Goal: Information Seeking & Learning: Learn about a topic

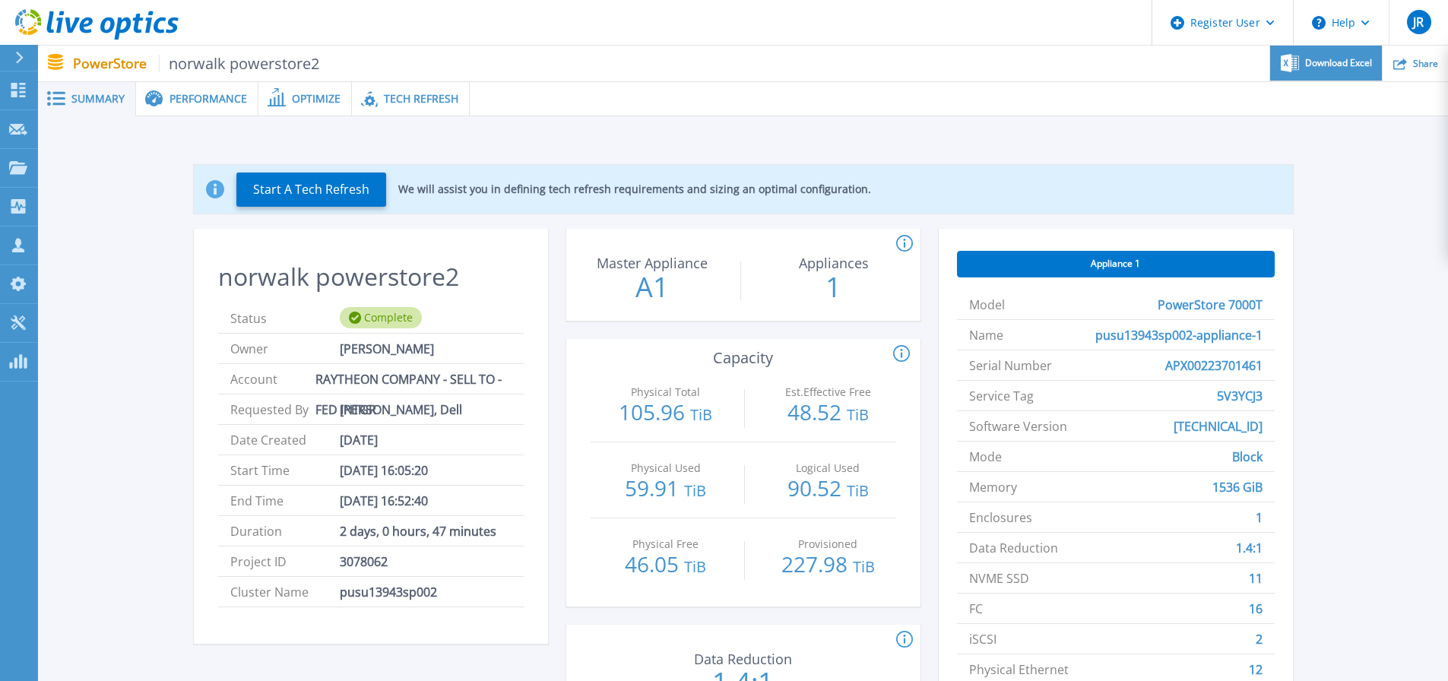
click at [1336, 65] on span "Download Excel" at bounding box center [1338, 63] width 67 height 9
click at [190, 100] on span "Performance" at bounding box center [209, 99] width 78 height 11
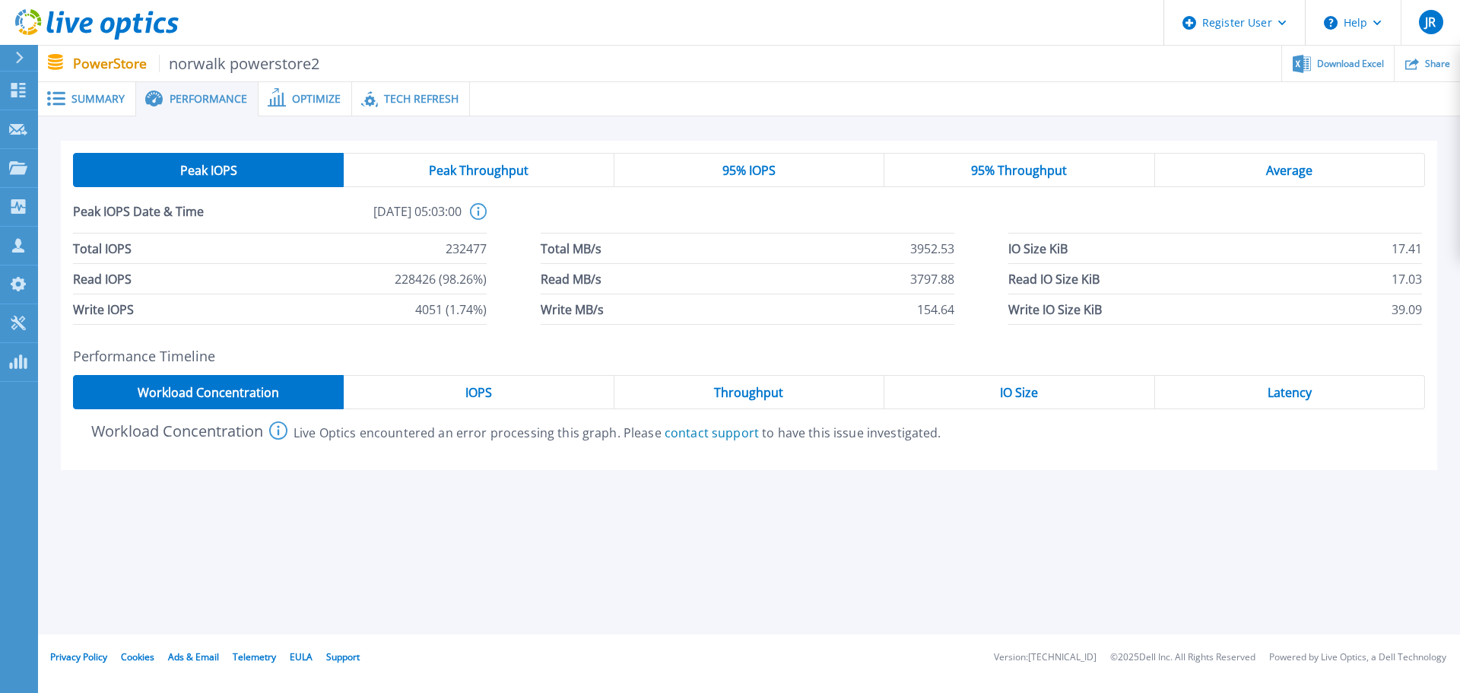
click at [401, 103] on span "Tech Refresh" at bounding box center [421, 99] width 75 height 11
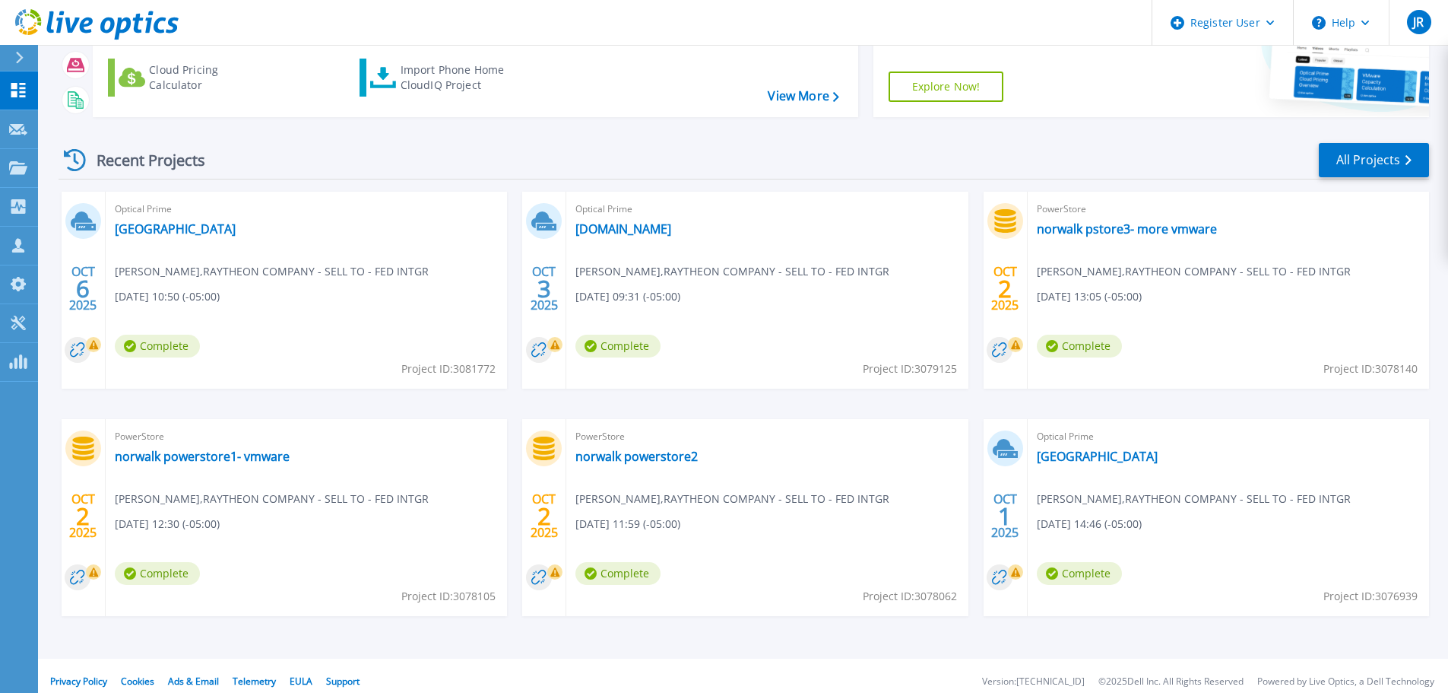
scroll to position [150, 0]
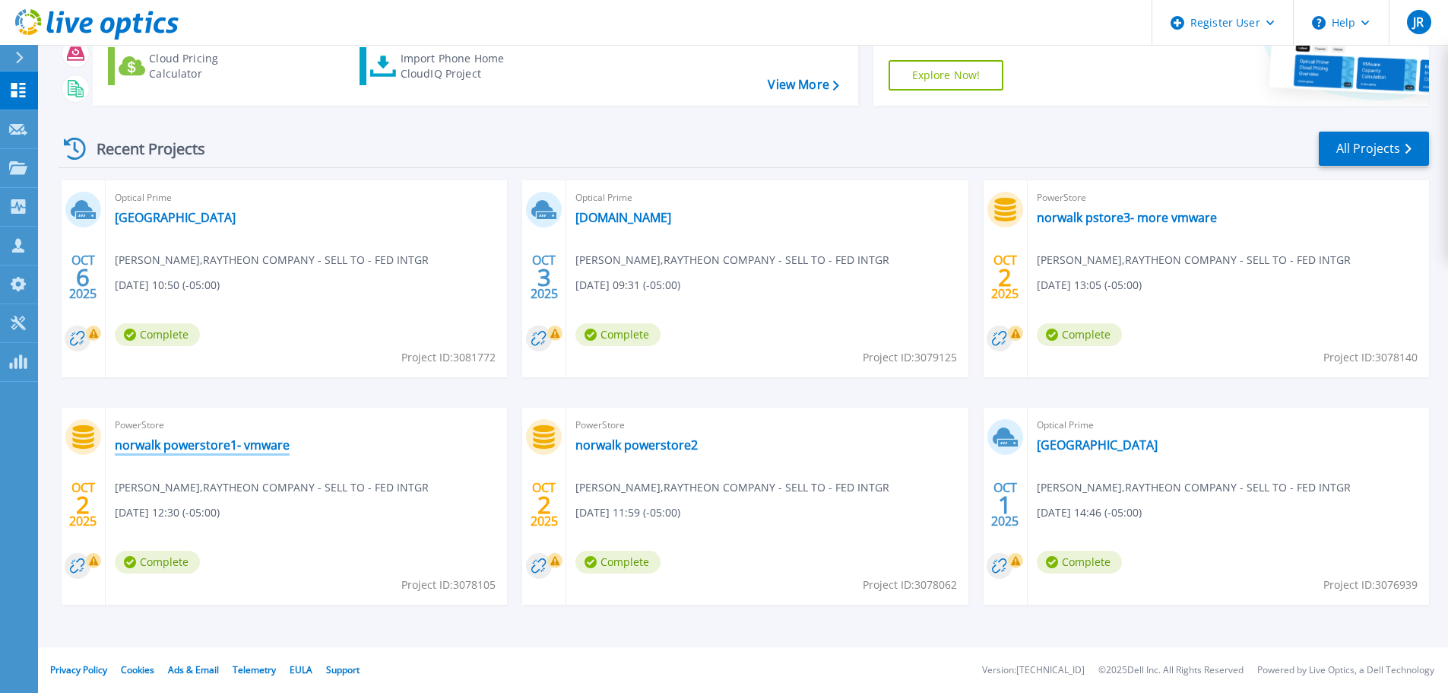
click at [259, 446] on link "norwalk powerstore1- vmware" at bounding box center [202, 444] width 175 height 15
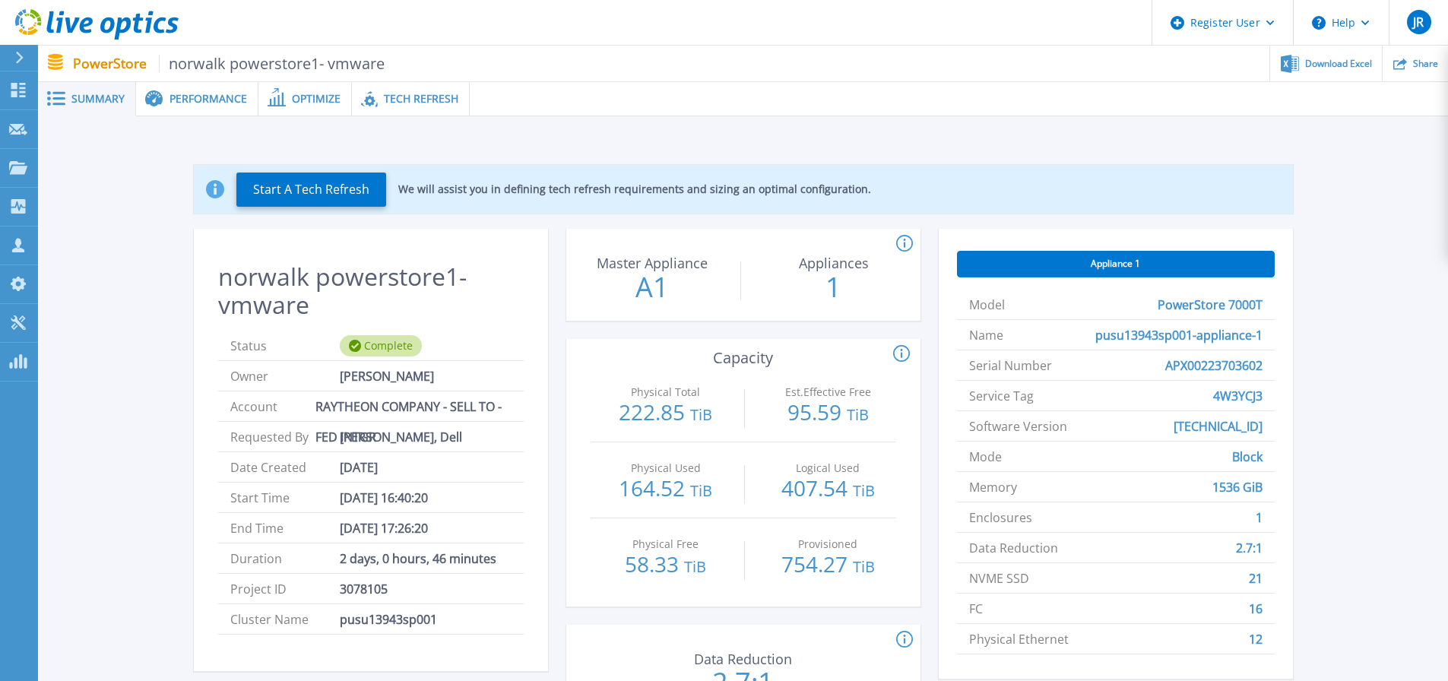
click at [423, 103] on span "Tech Refresh" at bounding box center [421, 99] width 75 height 11
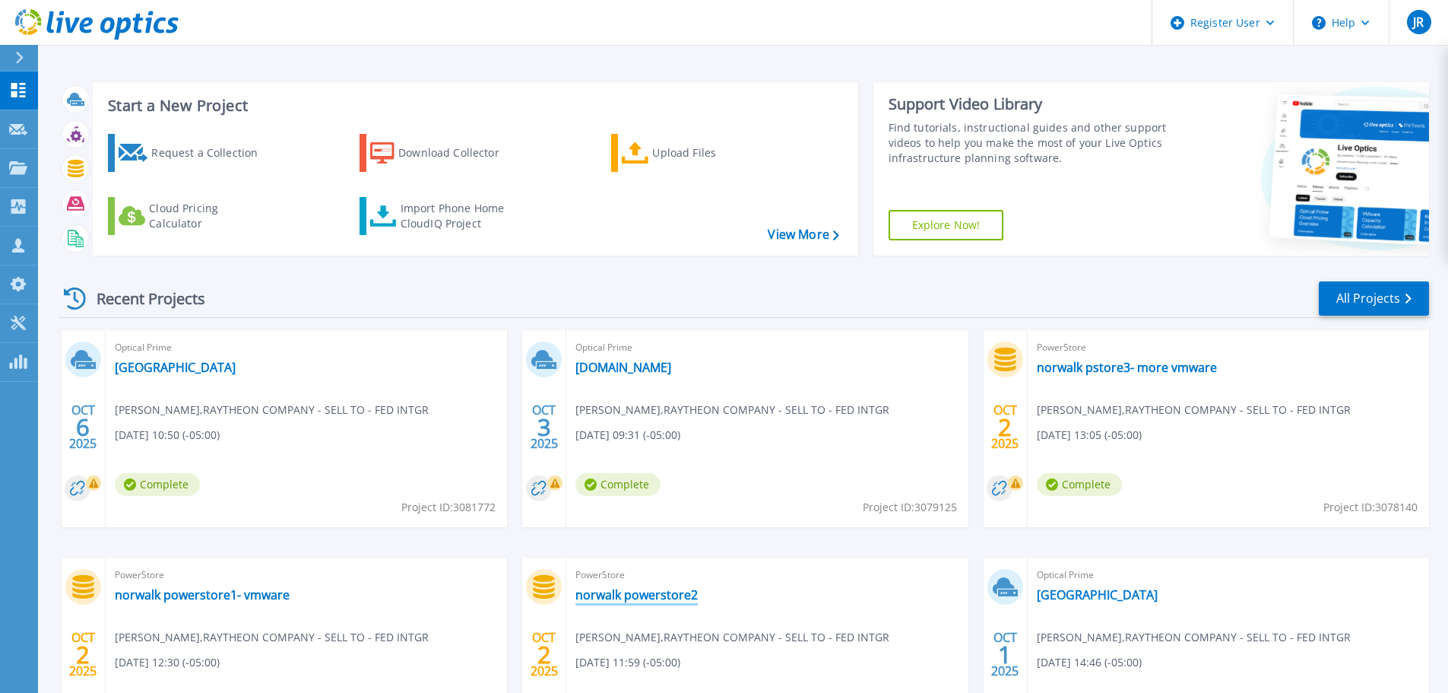
click at [632, 594] on link "norwalk powerstore2" at bounding box center [637, 594] width 122 height 15
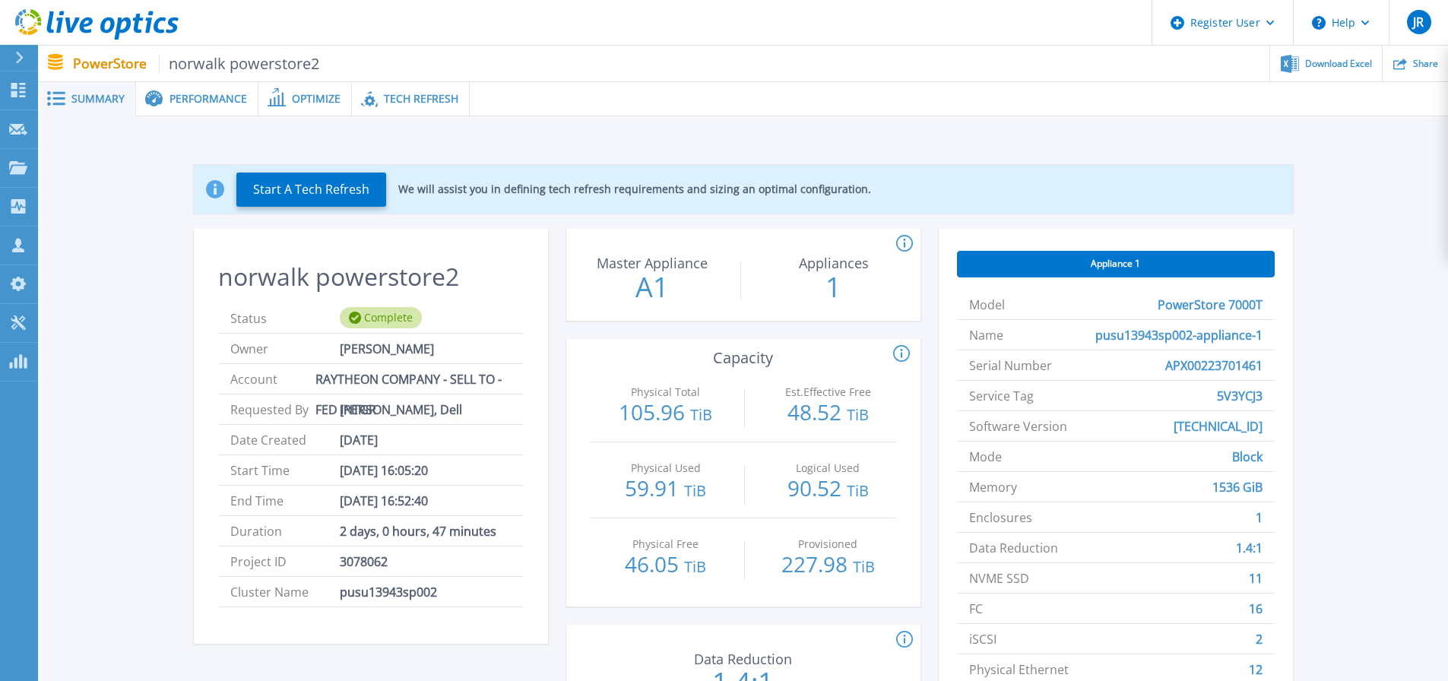
click at [417, 97] on span "Tech Refresh" at bounding box center [421, 99] width 75 height 11
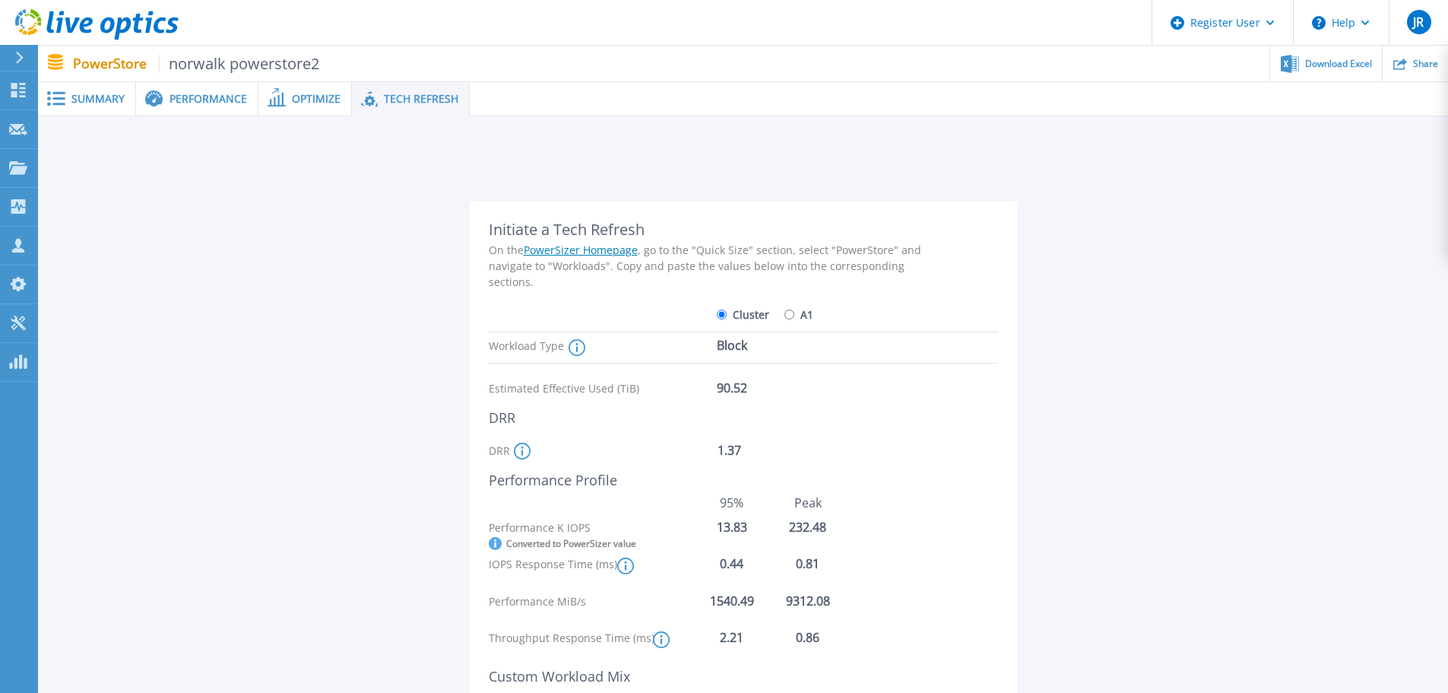
click at [199, 99] on span "Performance" at bounding box center [209, 99] width 78 height 11
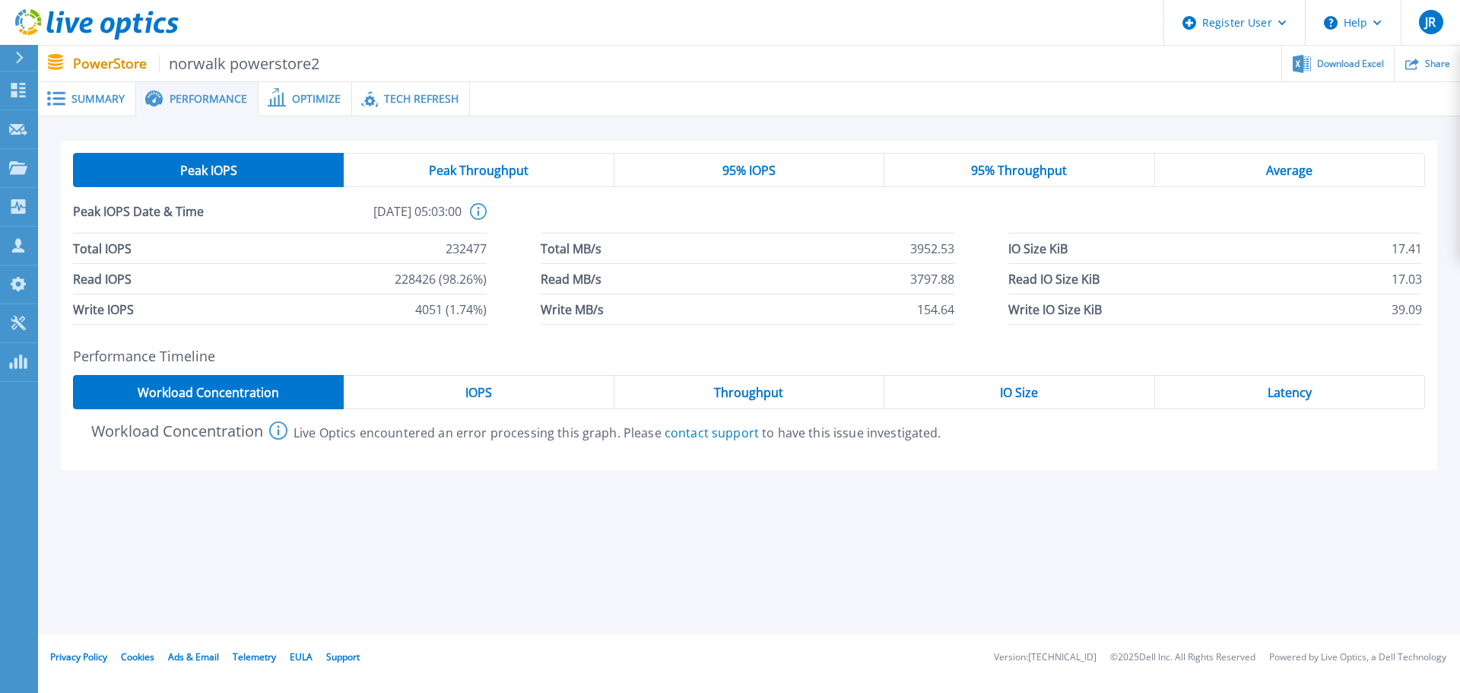
click at [490, 394] on span "IOPS" at bounding box center [478, 392] width 27 height 12
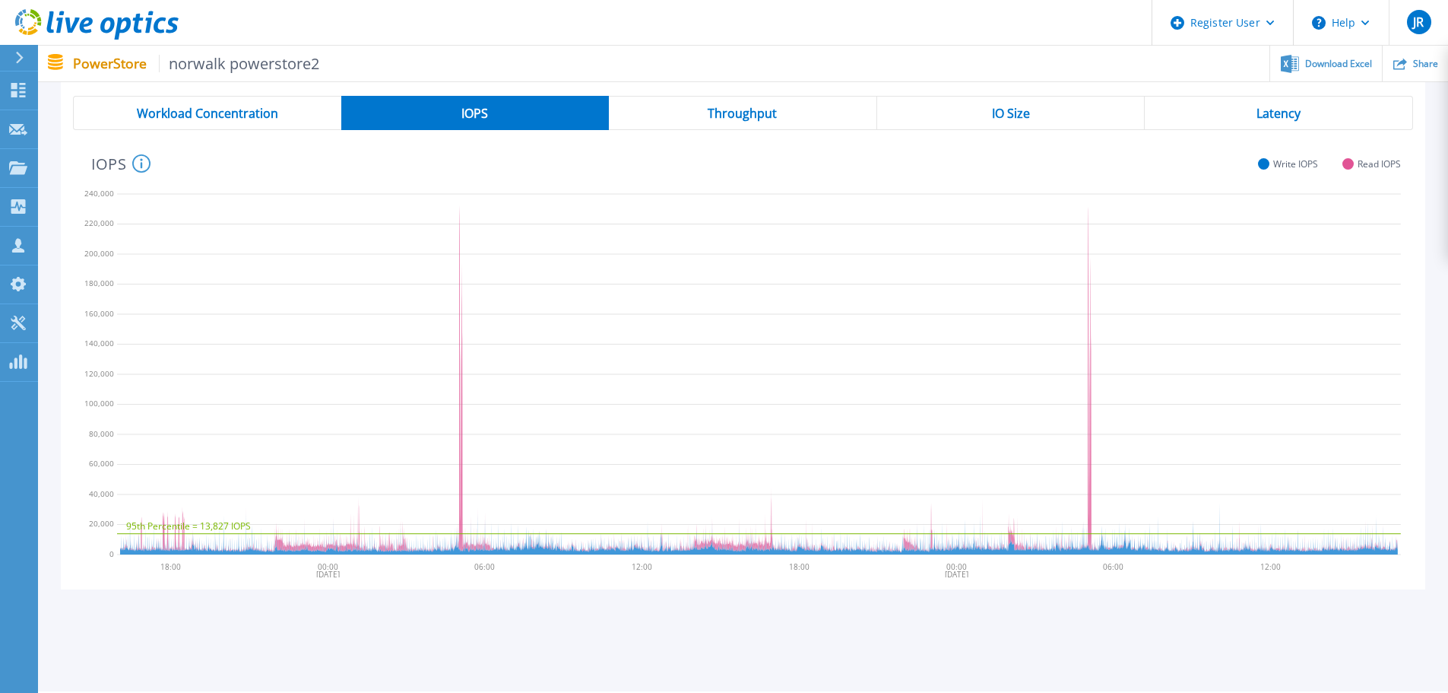
scroll to position [304, 0]
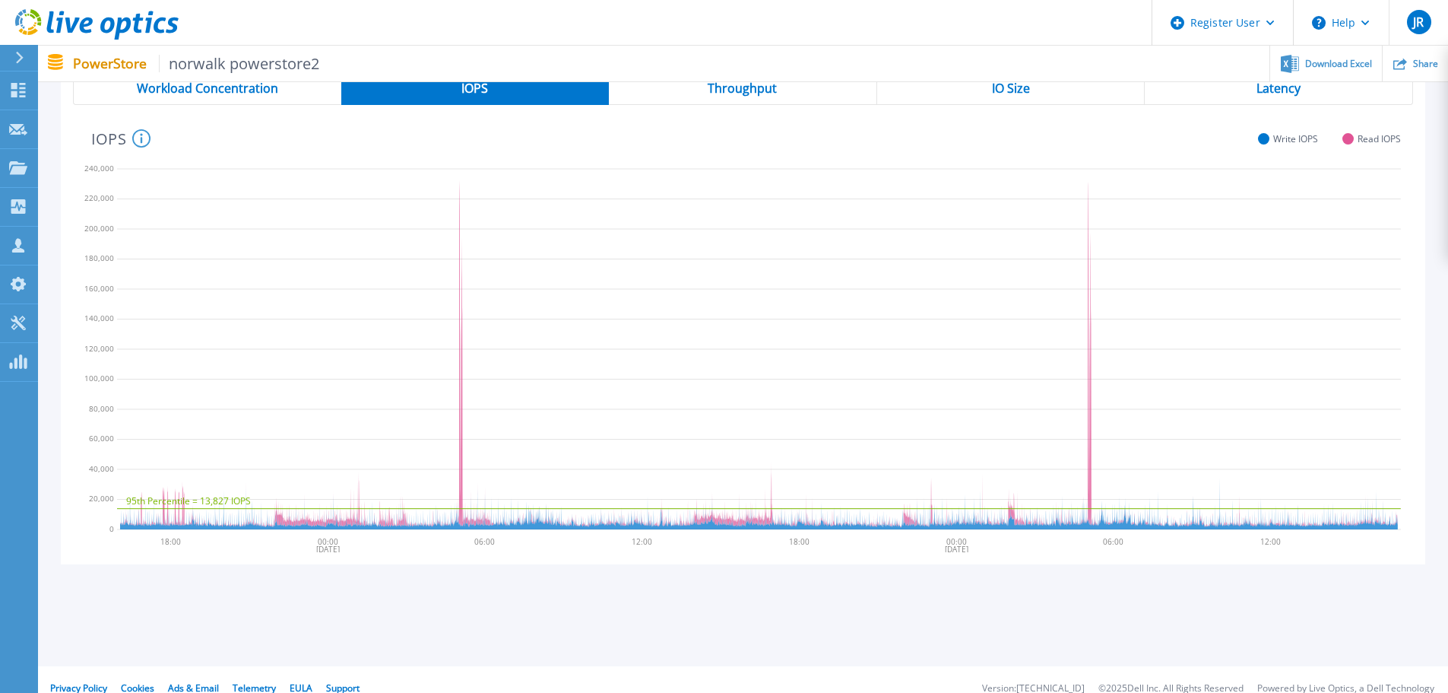
click at [1072, 98] on div "IO Size" at bounding box center [1011, 88] width 268 height 34
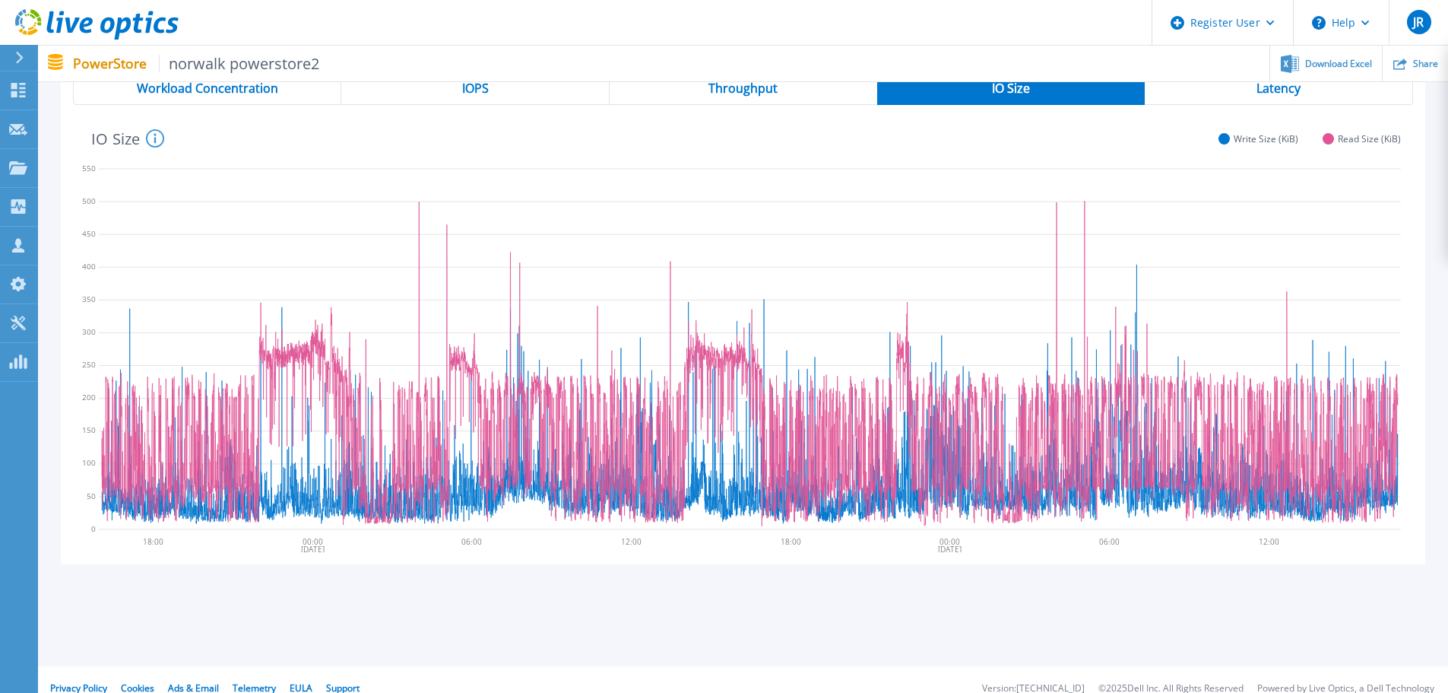
click at [466, 94] on span "IOPS" at bounding box center [475, 88] width 27 height 12
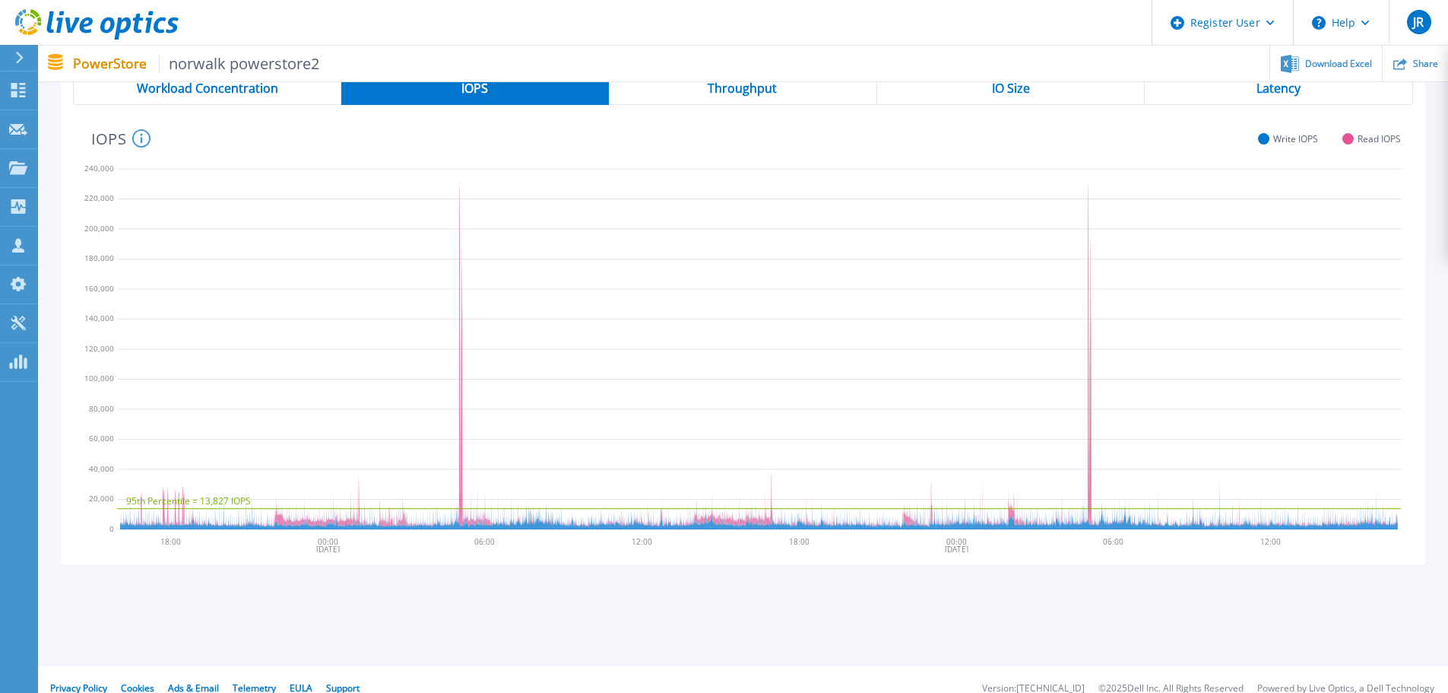
drag, startPoint x: 1032, startPoint y: 98, endPoint x: 1020, endPoint y: 99, distance: 11.4
click at [1032, 98] on div "IO Size" at bounding box center [1011, 88] width 268 height 34
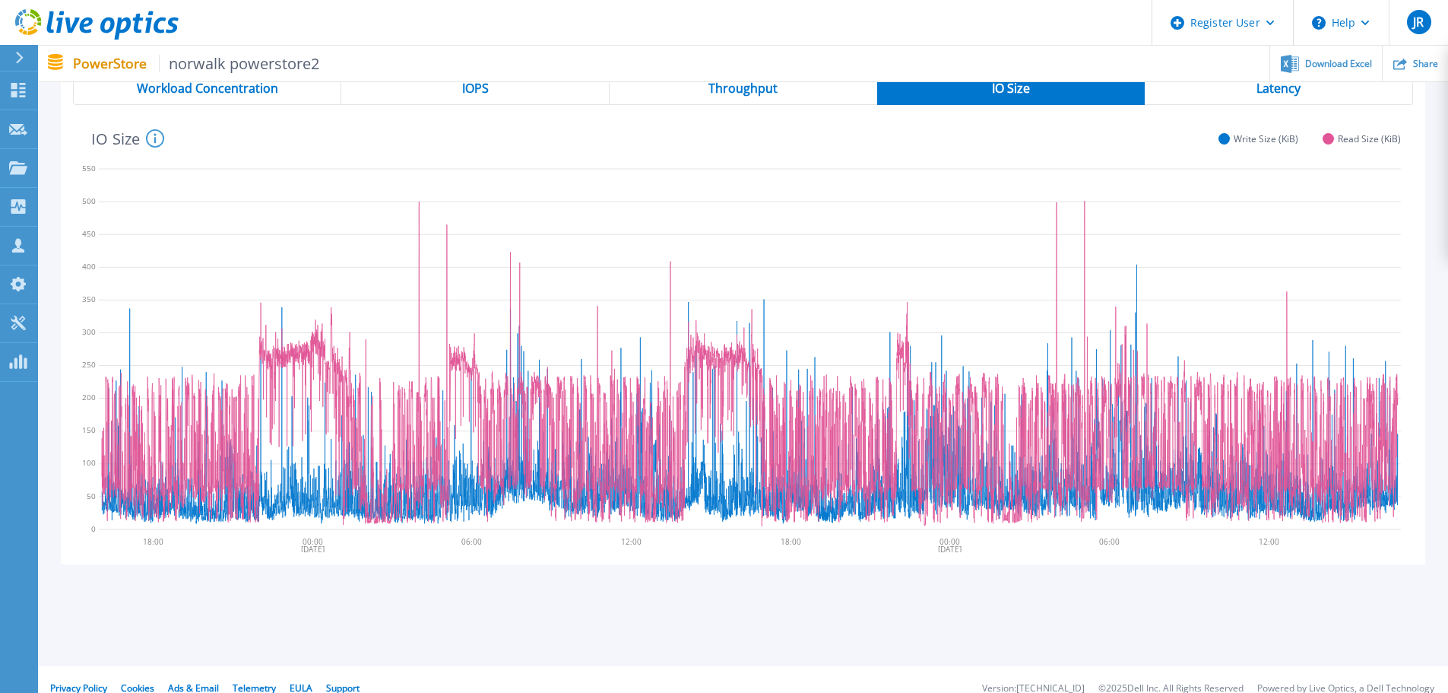
click at [1213, 92] on div "Latency" at bounding box center [1279, 88] width 268 height 34
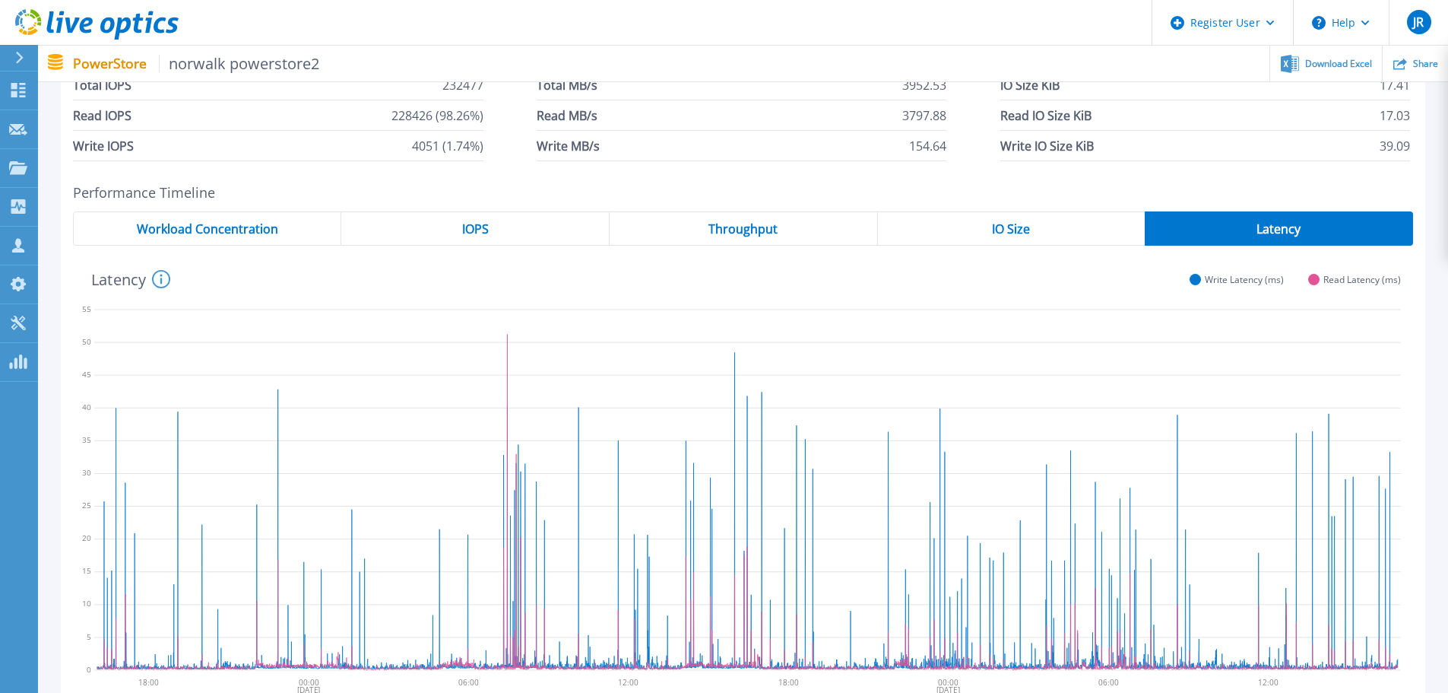
scroll to position [0, 0]
